Goal: Information Seeking & Learning: Learn about a topic

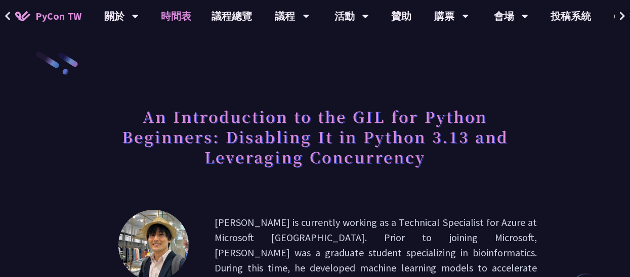
click at [194, 15] on link "時間表" at bounding box center [176, 16] width 51 height 32
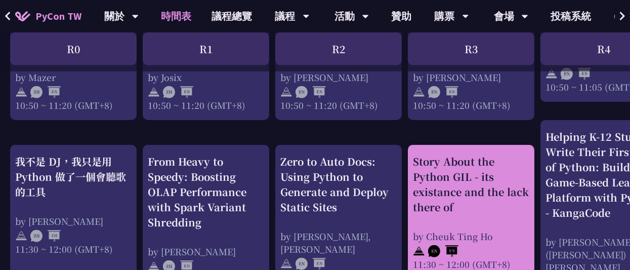
scroll to position [506, 0]
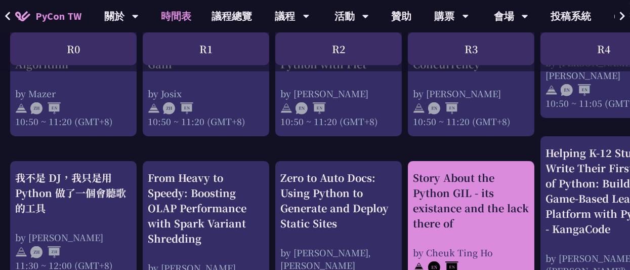
click at [470, 188] on div "Story About the Python GIL - its existance and the lack there of" at bounding box center [471, 200] width 116 height 61
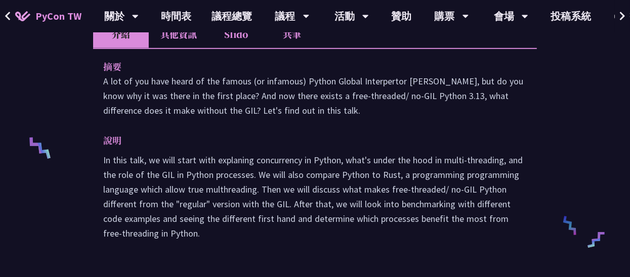
scroll to position [253, 0]
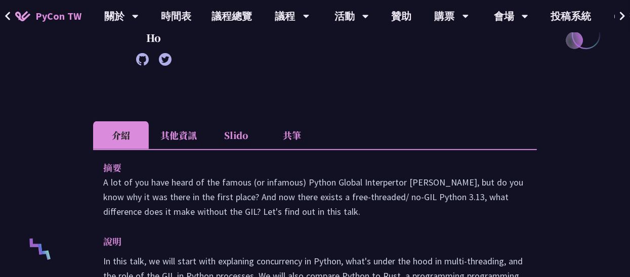
click at [172, 133] on li "其他資訊" at bounding box center [179, 136] width 60 height 28
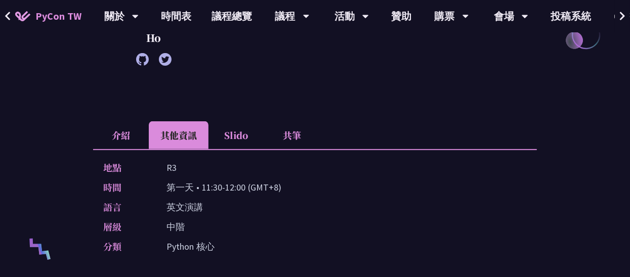
click at [244, 135] on li "Slido" at bounding box center [237, 136] width 56 height 28
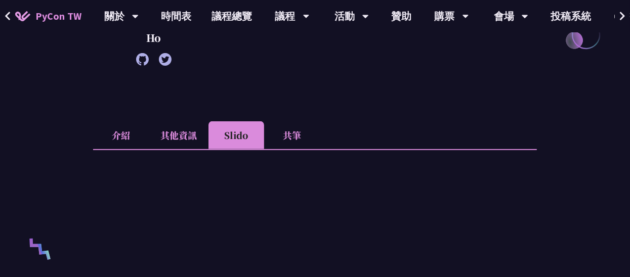
click at [281, 138] on li "共筆" at bounding box center [292, 136] width 56 height 28
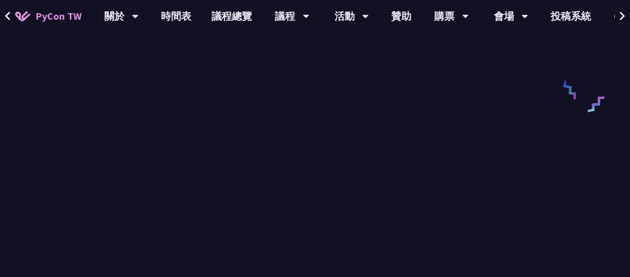
scroll to position [506, 0]
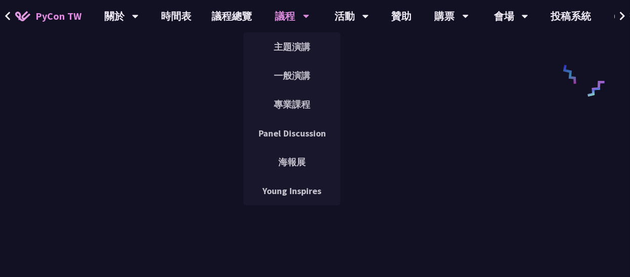
click at [277, 19] on div "議程" at bounding box center [292, 16] width 34 height 32
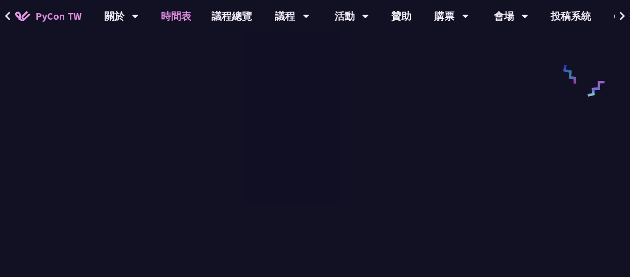
click at [185, 15] on link "時間表" at bounding box center [176, 16] width 51 height 32
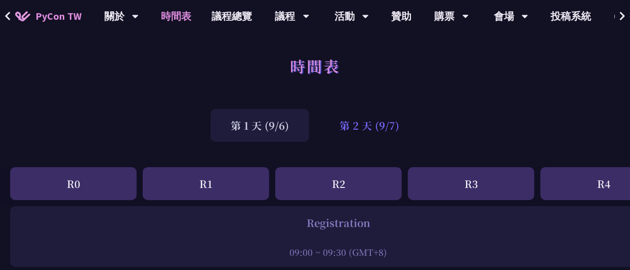
click at [353, 127] on div "第 2 天 (9/7)" at bounding box center [369, 125] width 100 height 33
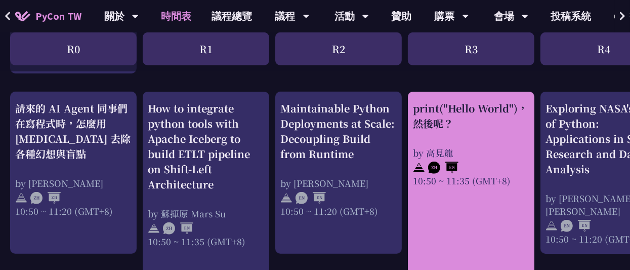
scroll to position [354, 0]
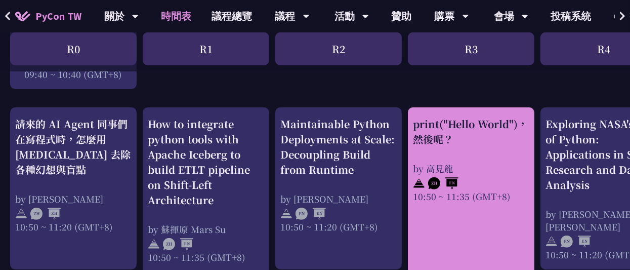
click at [474, 137] on div "print("Hello World")，然後呢？" at bounding box center [471, 131] width 116 height 30
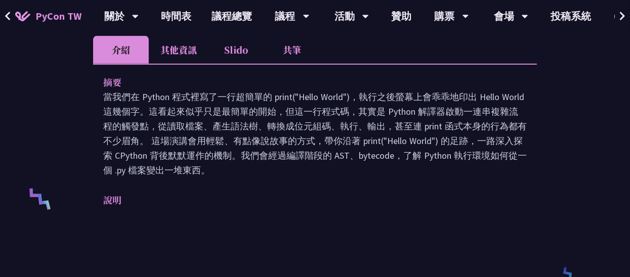
scroll to position [253, 0]
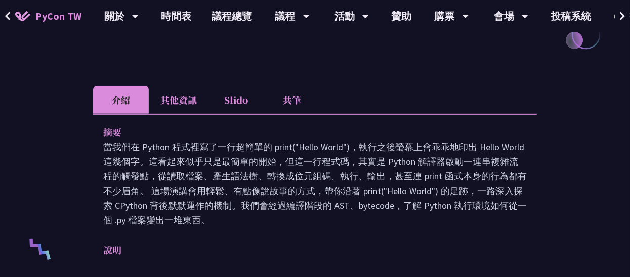
click at [297, 101] on li "共筆" at bounding box center [292, 100] width 56 height 28
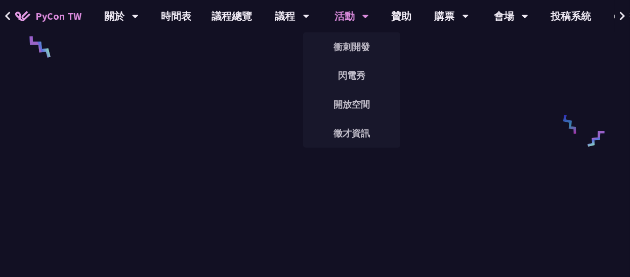
scroll to position [303, 0]
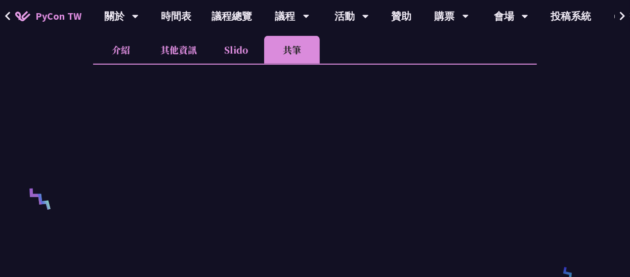
drag, startPoint x: 284, startPoint y: 1, endPoint x: 625, endPoint y: 103, distance: 355.9
click at [625, 103] on div "print("Hello World")，然後呢？ 高見龍 網站程式開發者 / 講師 / 遊戲宅 / 漫畫宅，喜愛非主流的新玩具，著有《為你自己學 Pytho…" at bounding box center [315, 275] width 630 height 1157
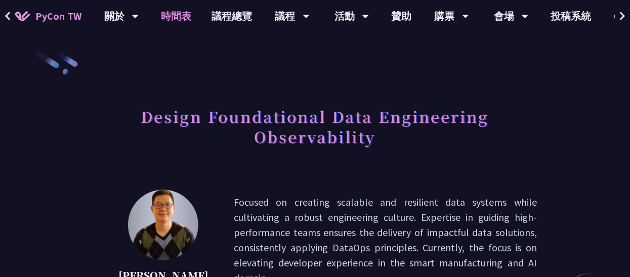
click at [190, 10] on link "時間表" at bounding box center [176, 16] width 51 height 32
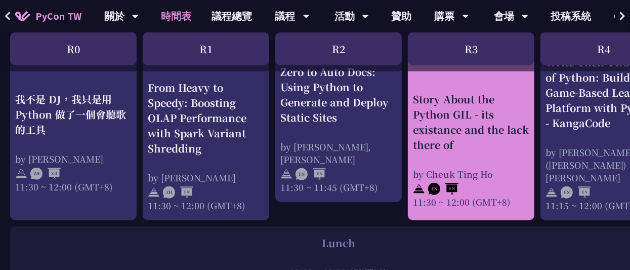
scroll to position [607, 0]
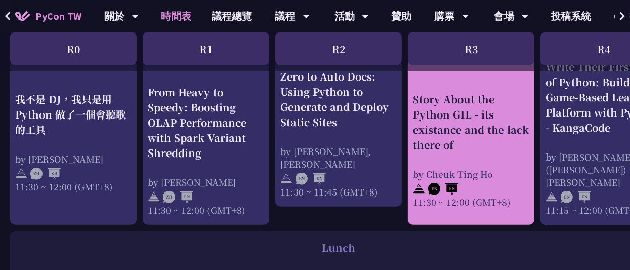
click at [484, 166] on div "Story About the Python GIL - its existance and the lack there of by Cheuk Ting …" at bounding box center [471, 149] width 116 height 116
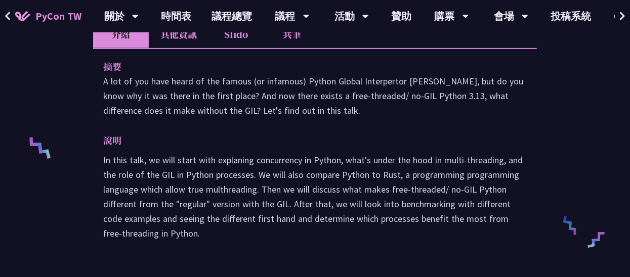
scroll to position [202, 0]
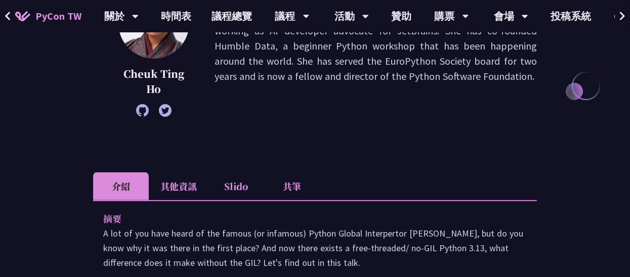
click at [295, 176] on li "共筆" at bounding box center [292, 187] width 56 height 28
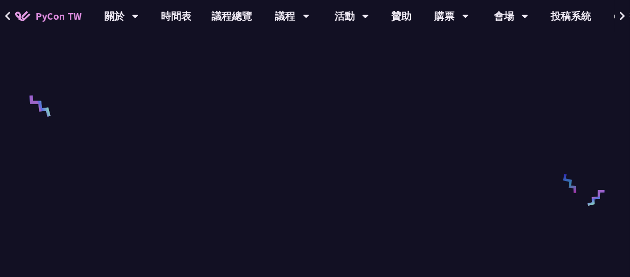
scroll to position [506, 0]
